Goal: Check status: Check status

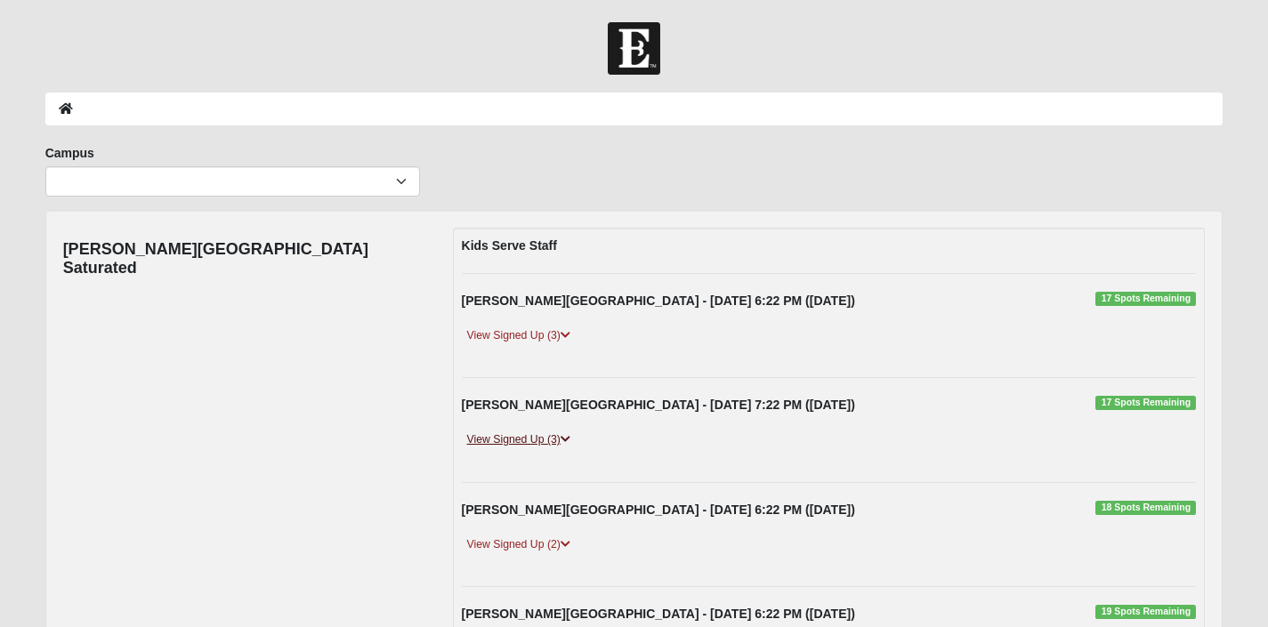
click at [566, 443] on icon at bounding box center [566, 439] width 10 height 11
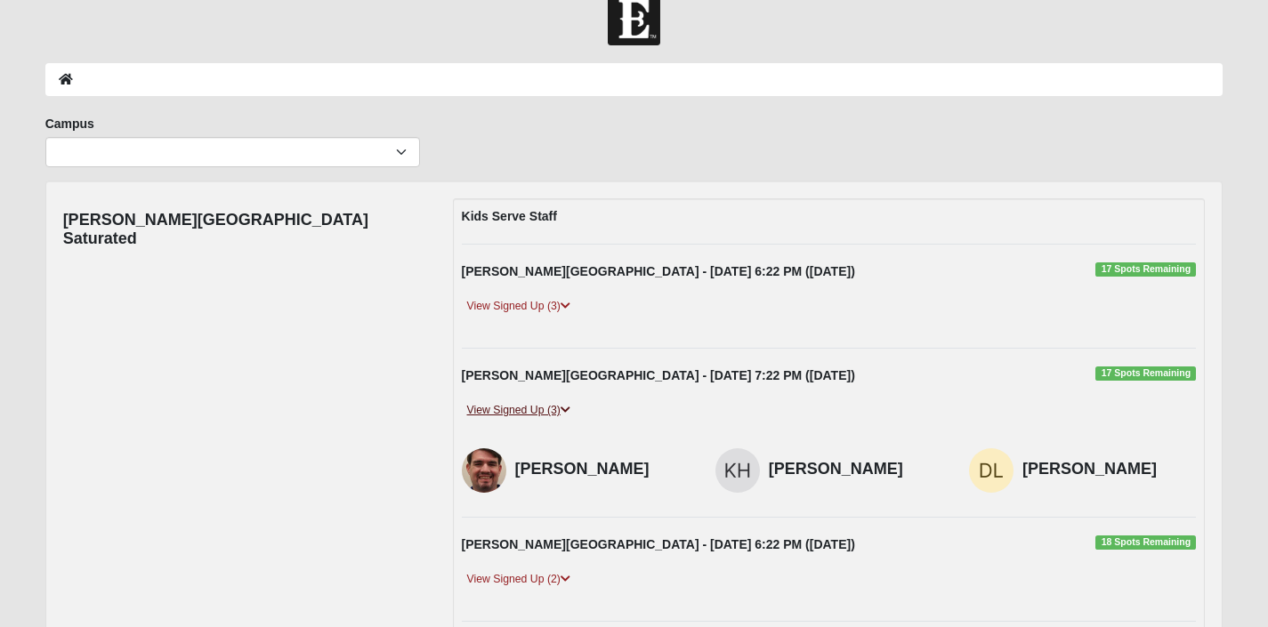
scroll to position [36, 0]
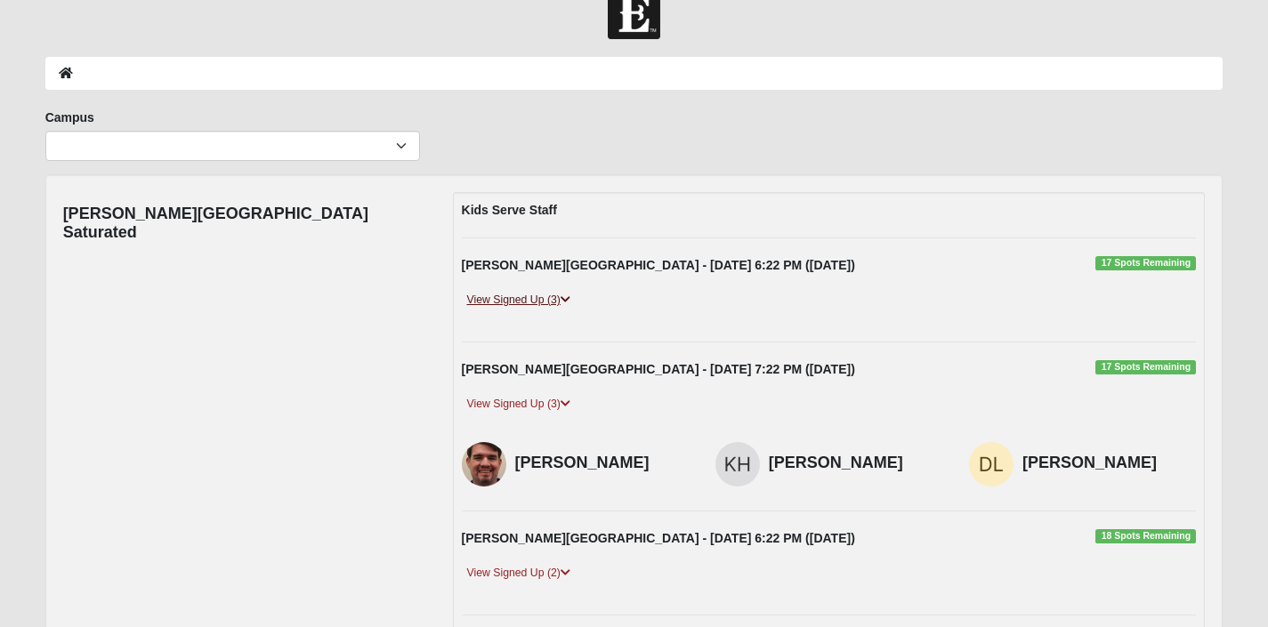
click at [537, 304] on link "View Signed Up (3)" at bounding box center [519, 300] width 114 height 19
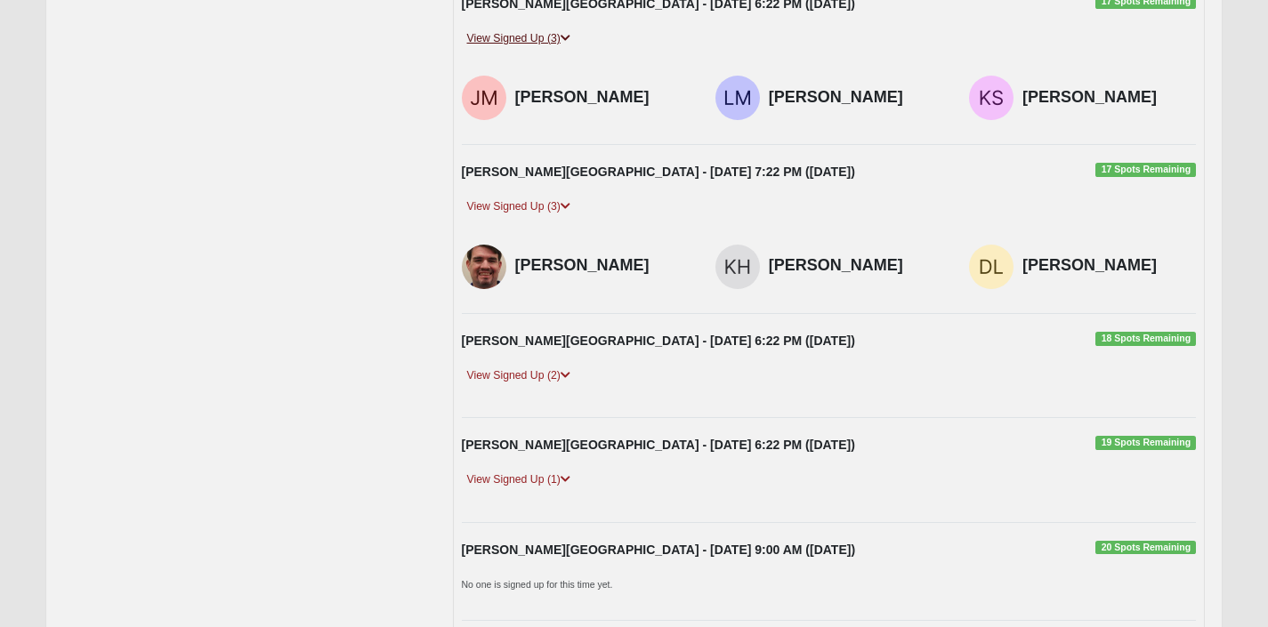
scroll to position [368, 0]
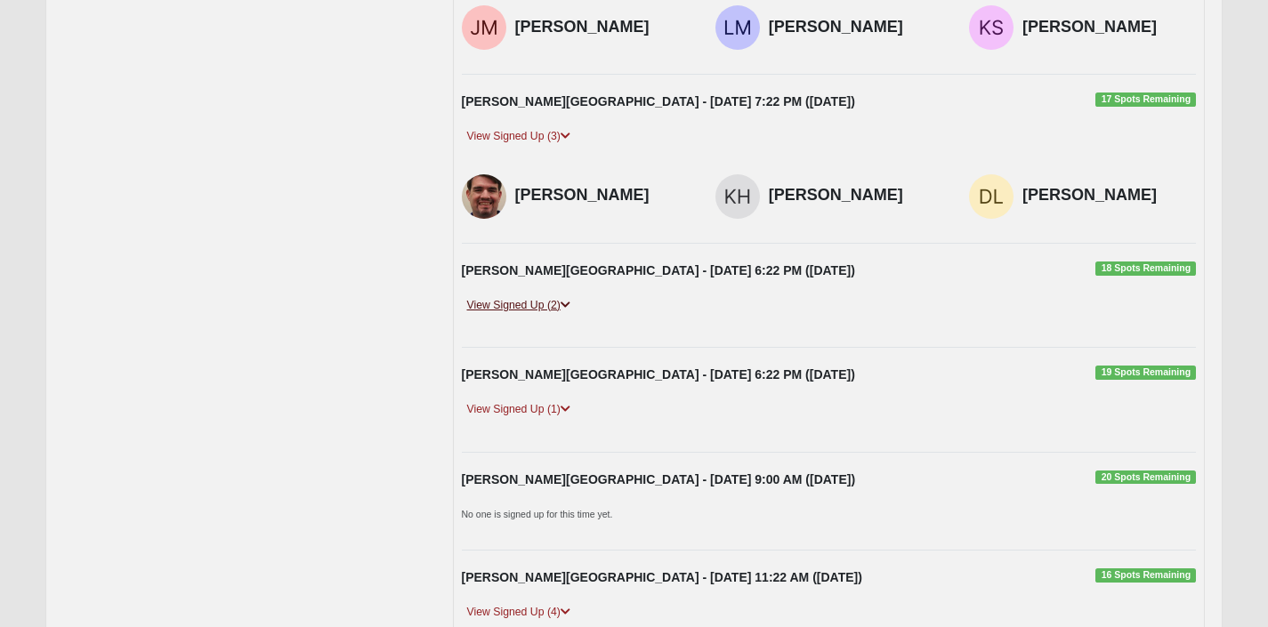
click at [534, 307] on link "View Signed Up (2)" at bounding box center [519, 305] width 114 height 19
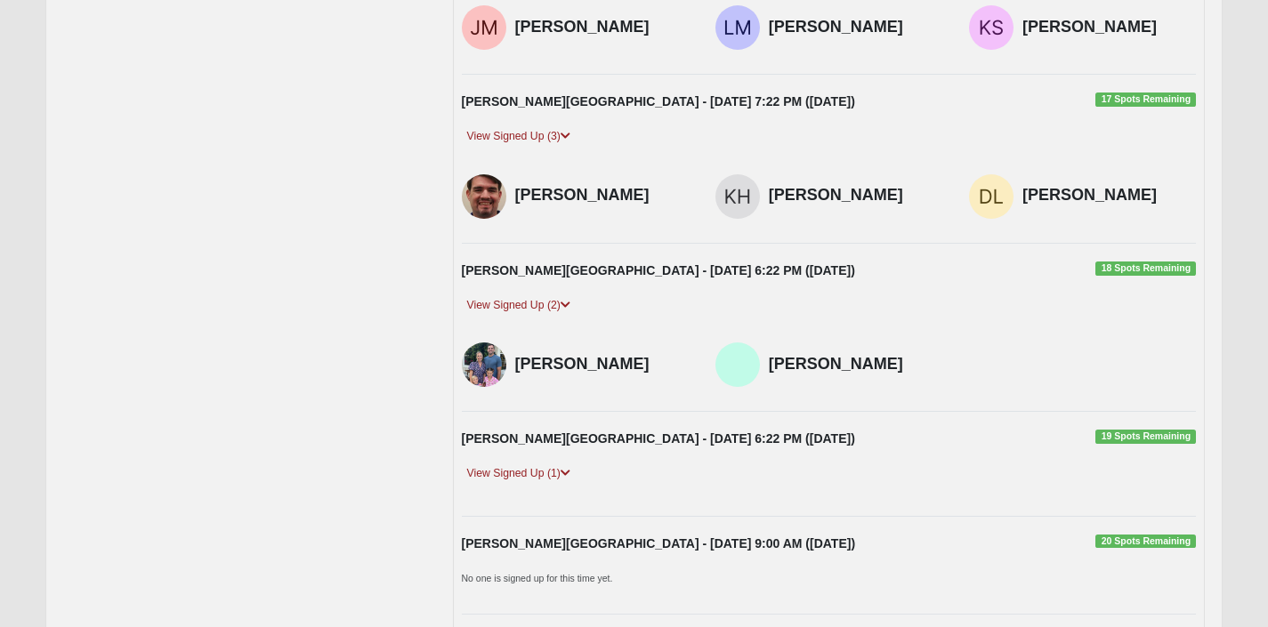
click at [538, 489] on div "View Signed Up (1)" at bounding box center [830, 482] width 762 height 34
click at [530, 466] on link "View Signed Up (1)" at bounding box center [519, 474] width 114 height 19
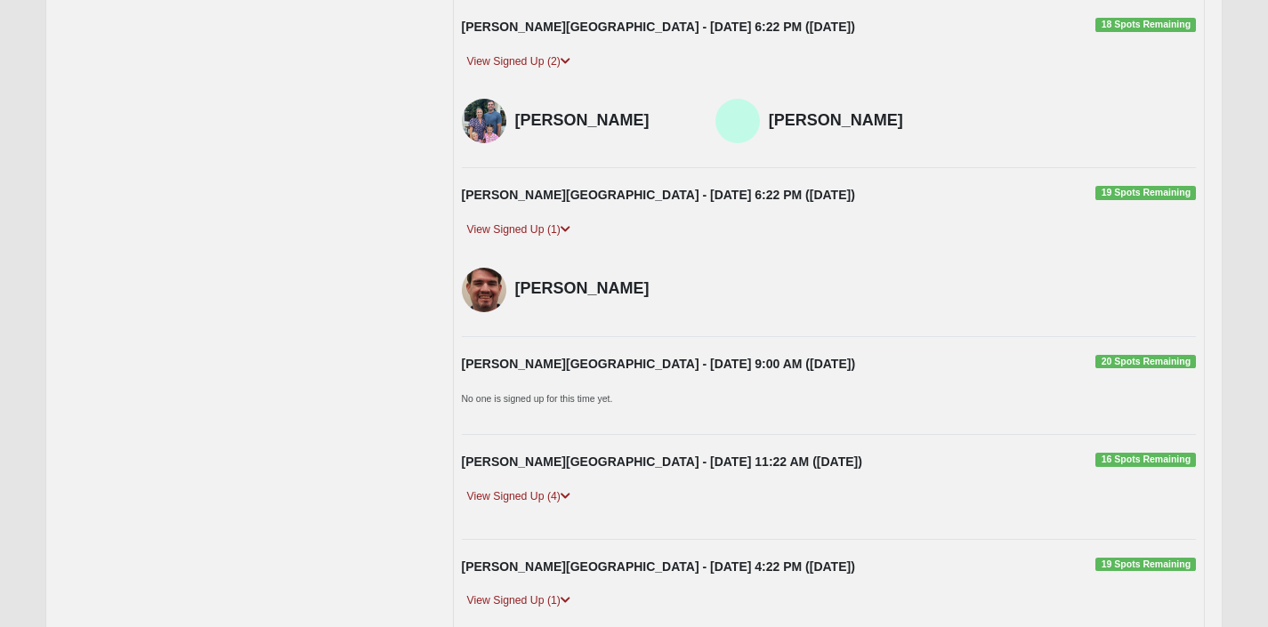
scroll to position [795, 0]
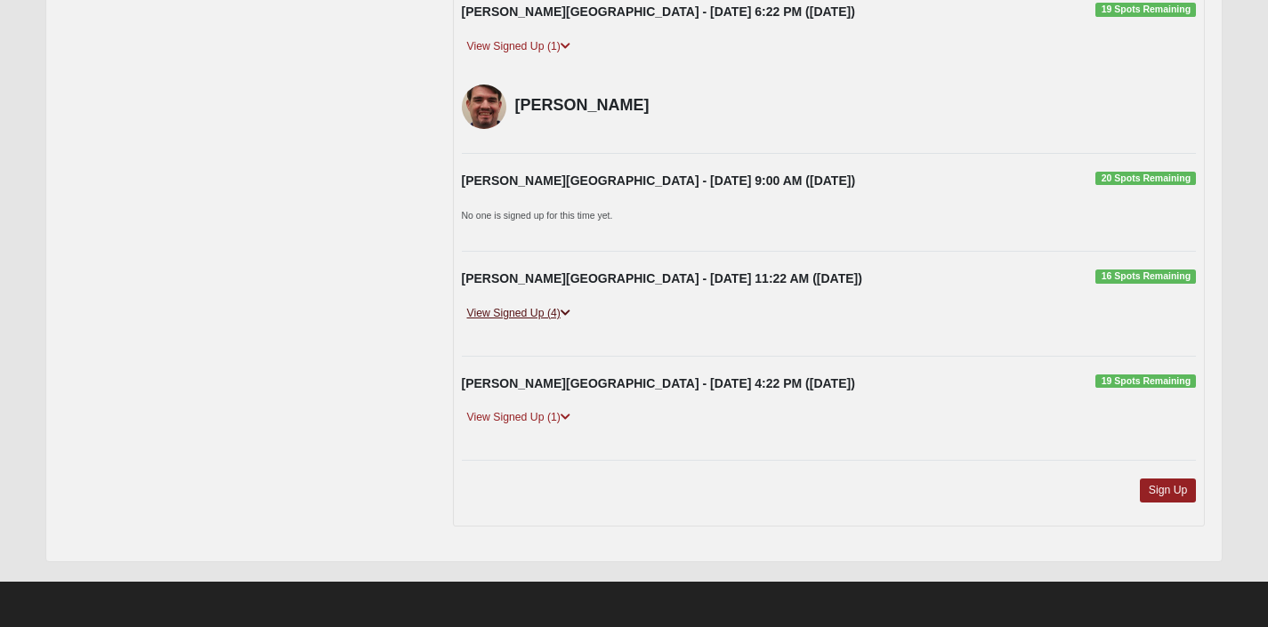
click at [562, 316] on link "View Signed Up (4)" at bounding box center [519, 313] width 114 height 19
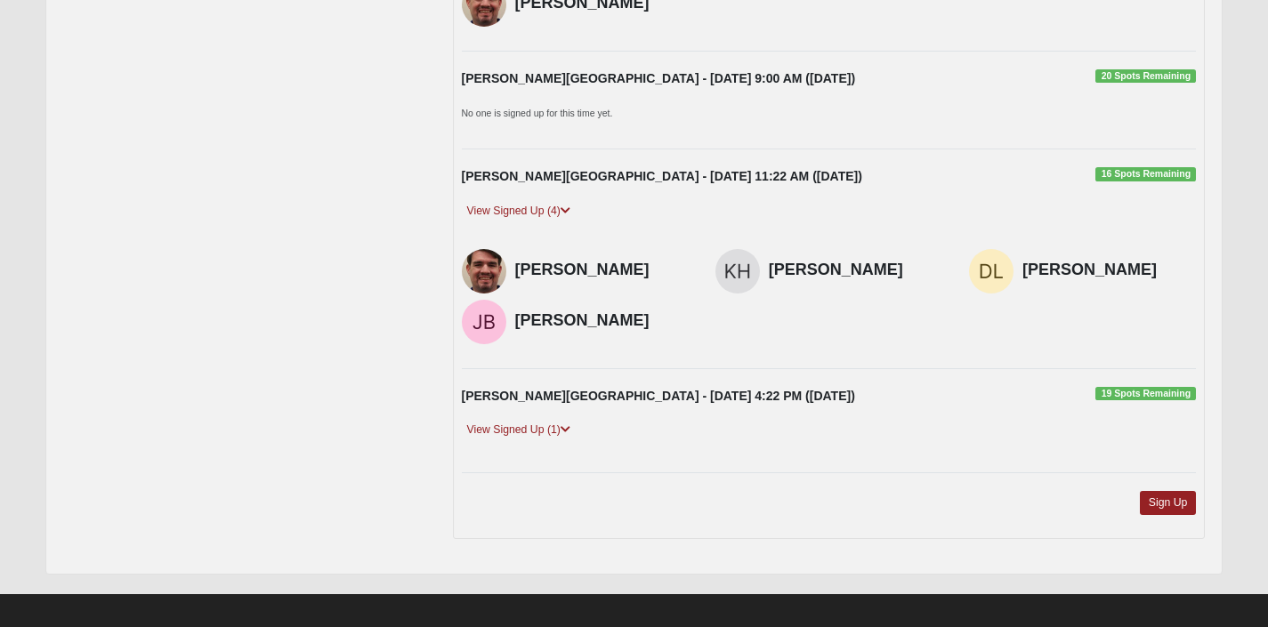
scroll to position [910, 0]
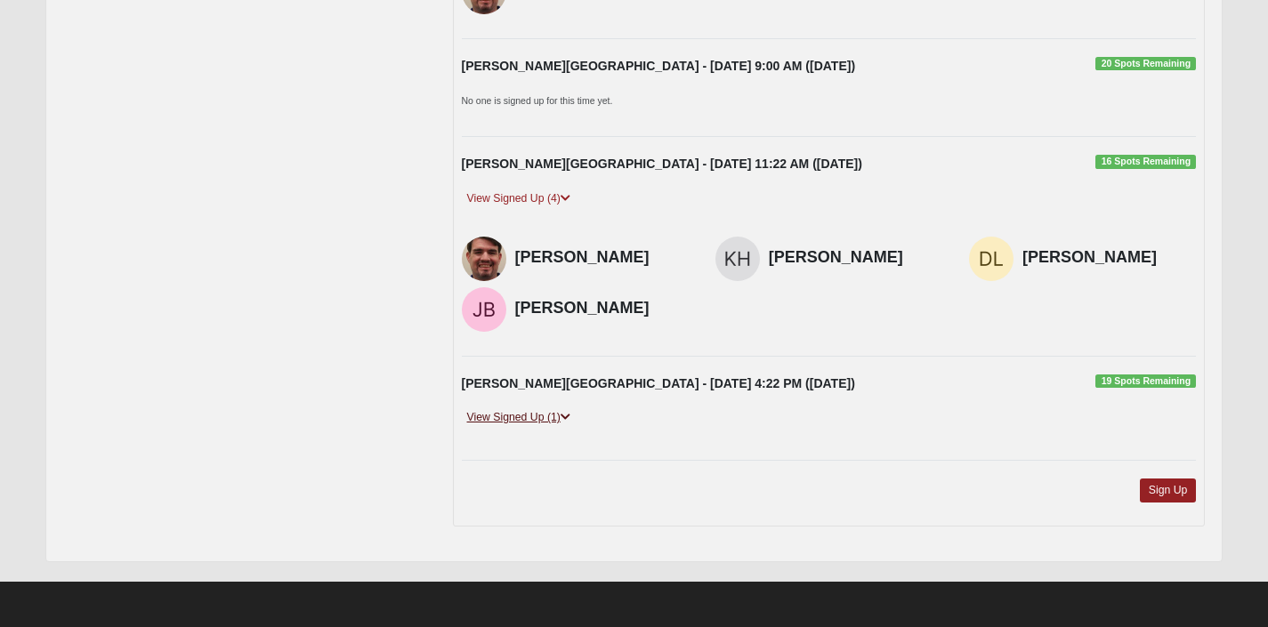
click at [540, 411] on link "View Signed Up (1)" at bounding box center [519, 418] width 114 height 19
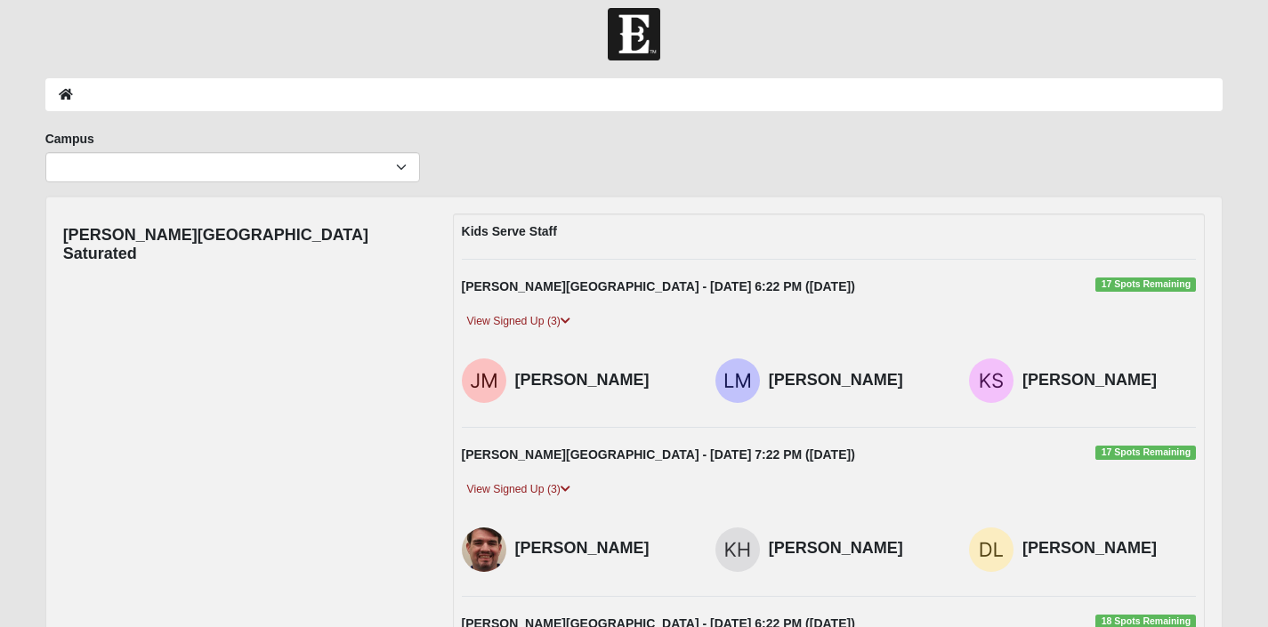
scroll to position [19, 0]
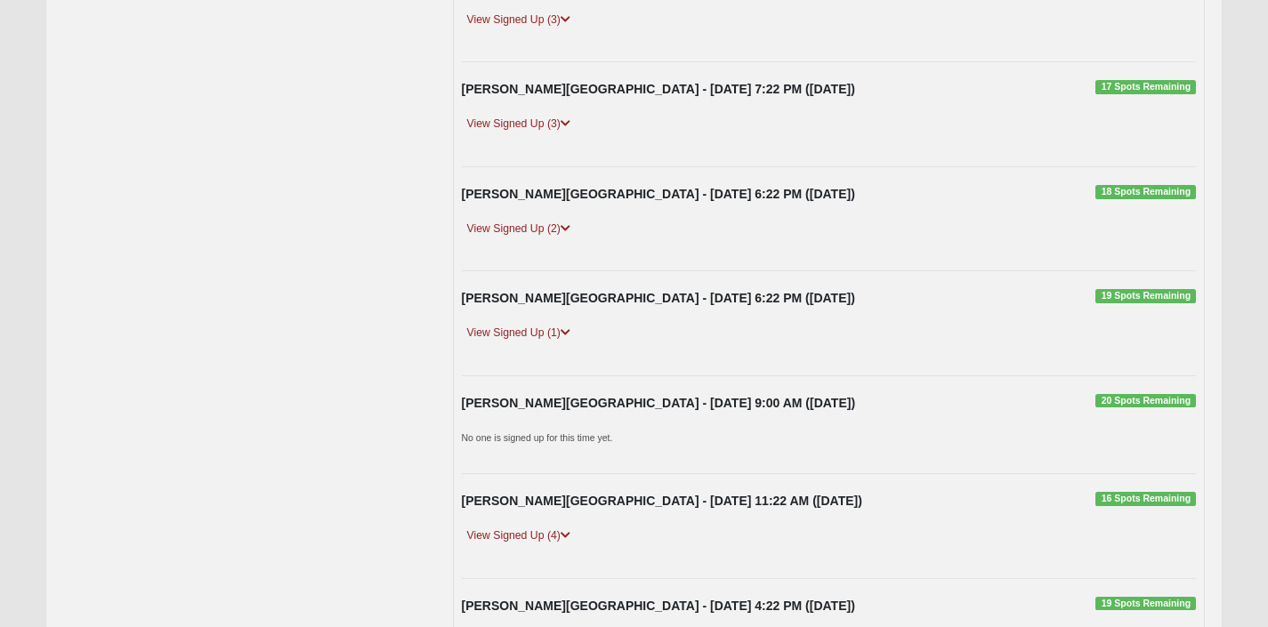
scroll to position [538, 0]
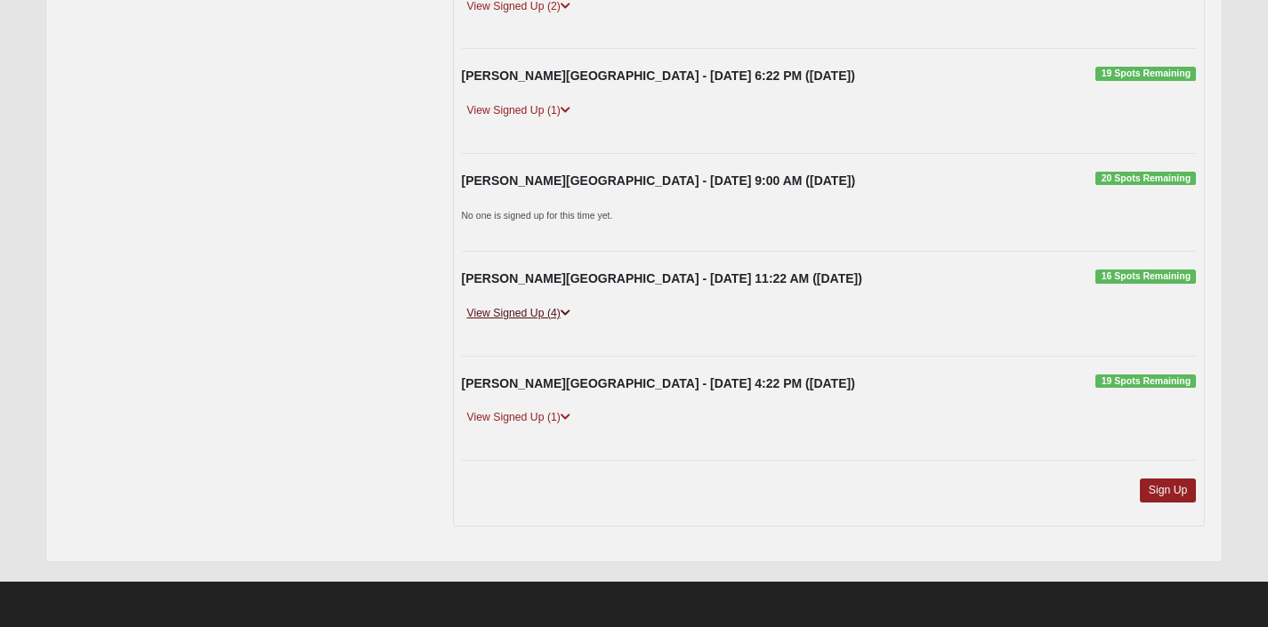
click at [554, 310] on link "View Signed Up (4)" at bounding box center [519, 313] width 114 height 19
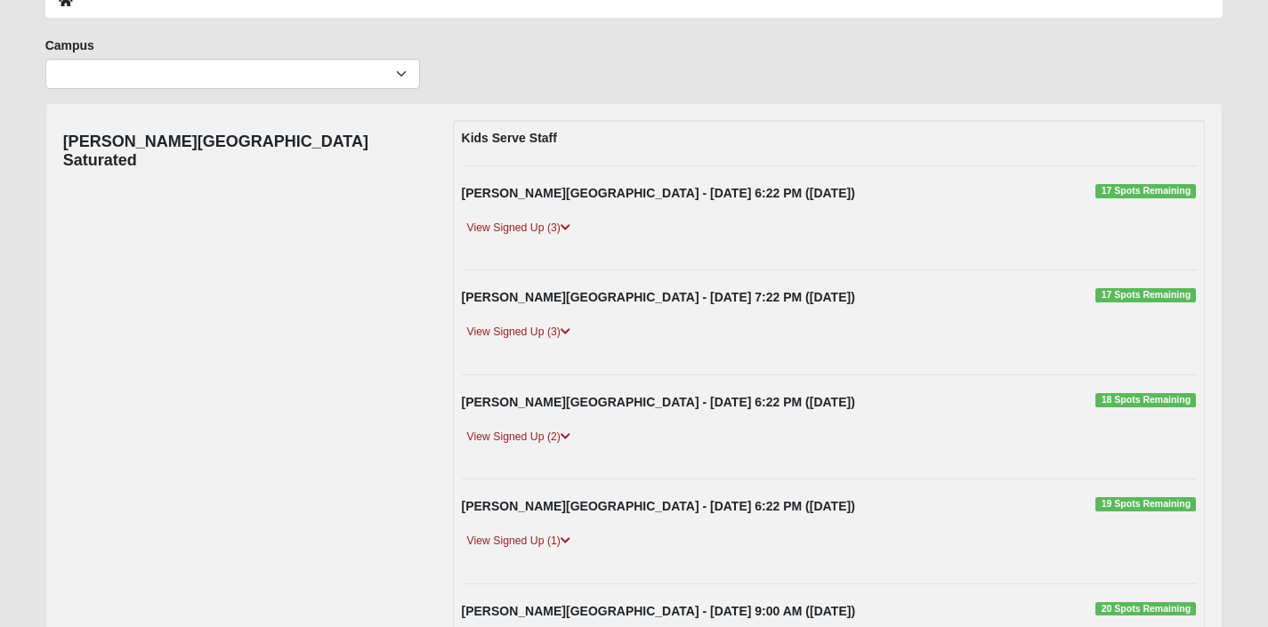
scroll to position [0, 0]
